Goal: Find contact information: Find contact information

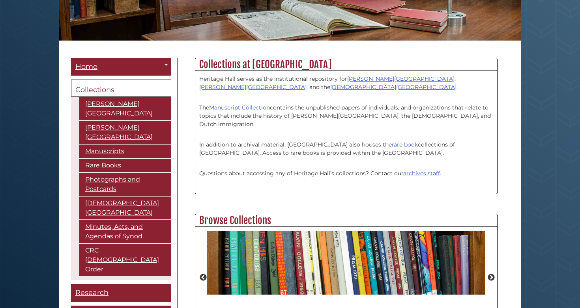
scroll to position [179, 0]
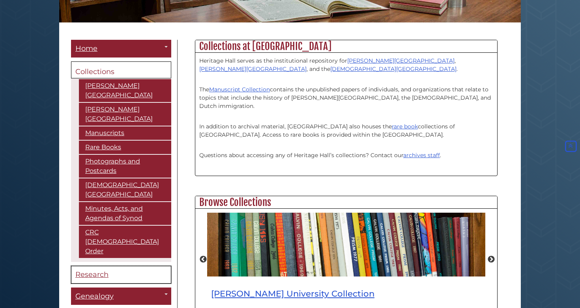
click at [94, 271] on span "Research" at bounding box center [91, 275] width 33 height 9
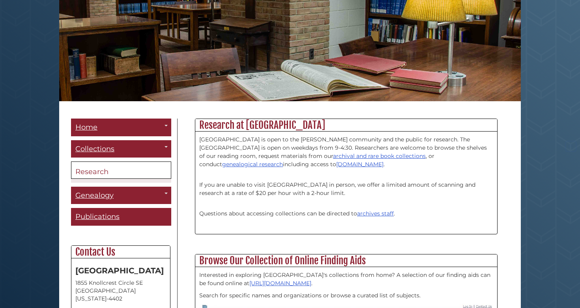
scroll to position [133, 0]
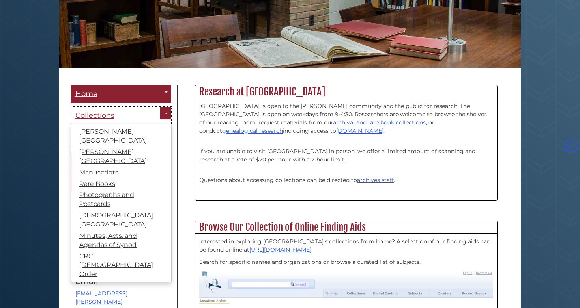
click at [134, 116] on link "Collections" at bounding box center [121, 116] width 100 height 18
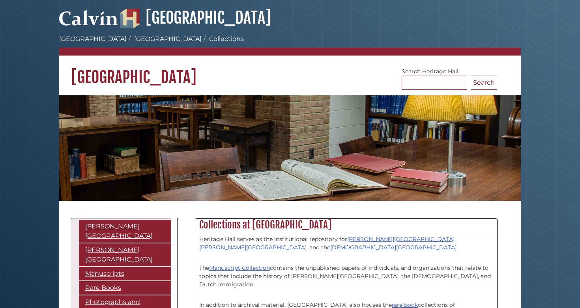
scroll to position [38, 0]
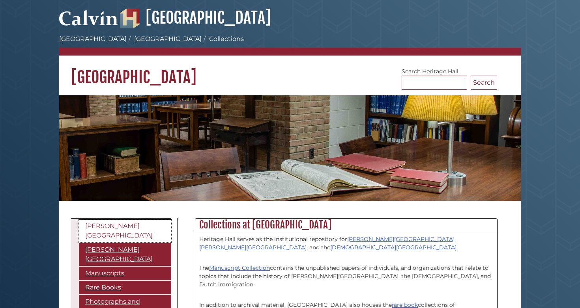
click at [110, 228] on link "[PERSON_NAME][GEOGRAPHIC_DATA]" at bounding box center [125, 231] width 92 height 23
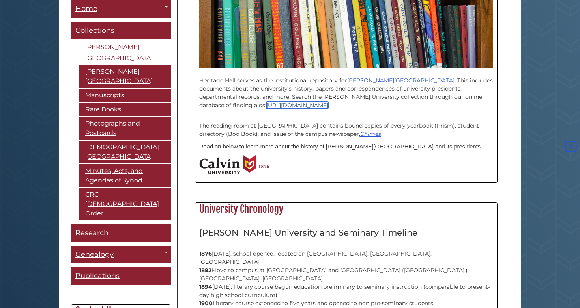
click at [272, 106] on link "[URL][DOMAIN_NAME]" at bounding box center [297, 105] width 62 height 7
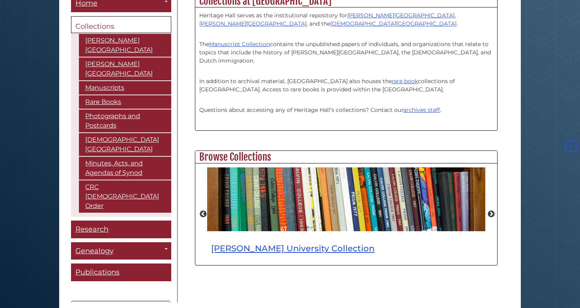
scroll to position [1, 0]
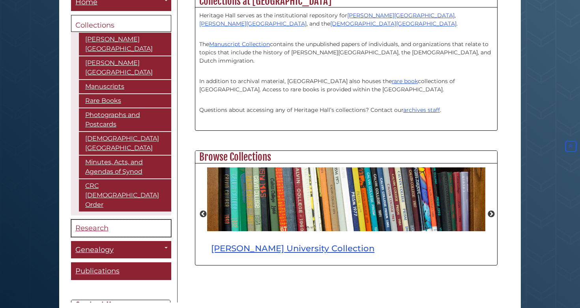
click at [95, 224] on span "Research" at bounding box center [91, 228] width 33 height 9
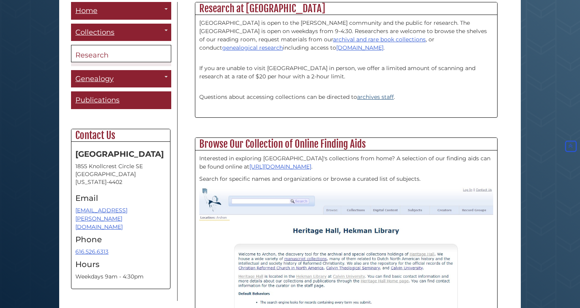
scroll to position [218, 0]
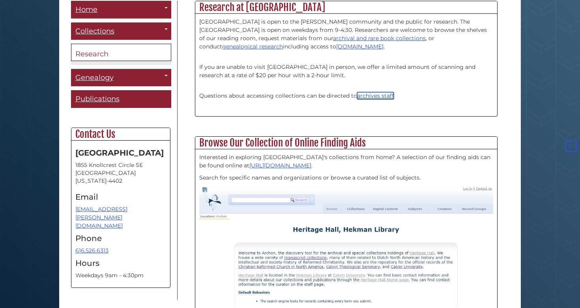
click at [379, 94] on link "archives staff" at bounding box center [375, 95] width 37 height 7
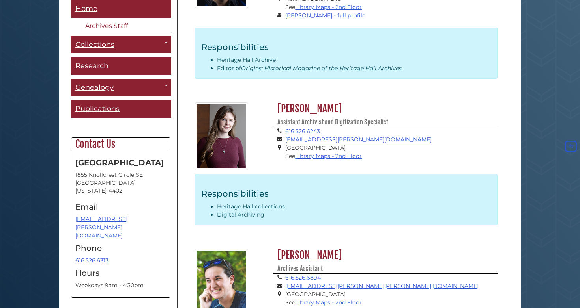
scroll to position [293, 0]
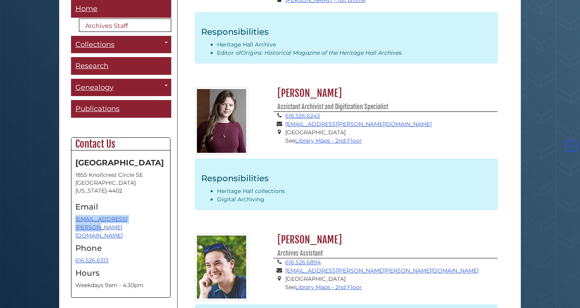
drag, startPoint x: 145, startPoint y: 218, endPoint x: 75, endPoint y: 220, distance: 70.2
click at [75, 220] on div "Heritage Hall 1855 Knollcrest Circle SE Grand Rapids, Michigan 49546-4402 Email…" at bounding box center [120, 224] width 99 height 147
copy link "[EMAIL_ADDRESS][PERSON_NAME][DOMAIN_NAME]"
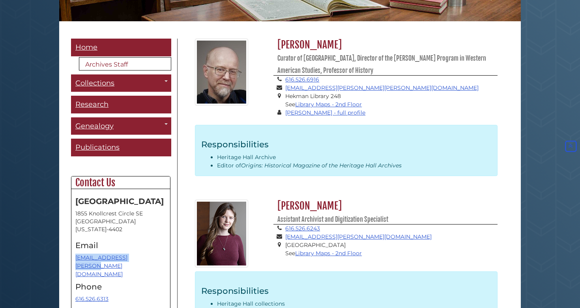
scroll to position [163, 0]
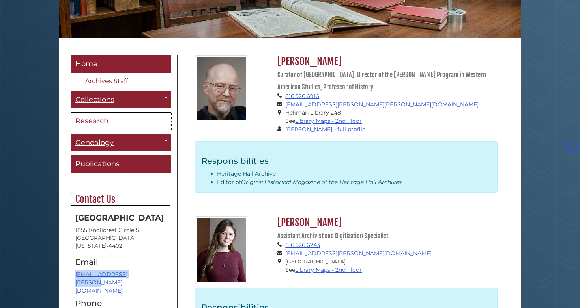
click at [96, 125] on span "Research" at bounding box center [91, 121] width 33 height 9
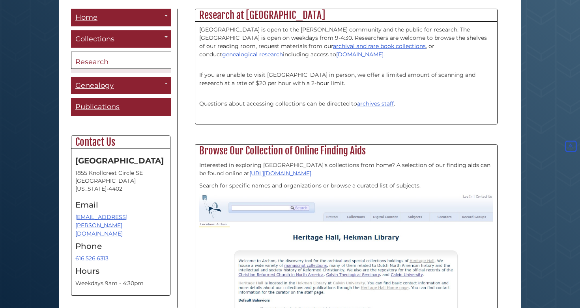
scroll to position [200, 0]
